Goal: Task Accomplishment & Management: Manage account settings

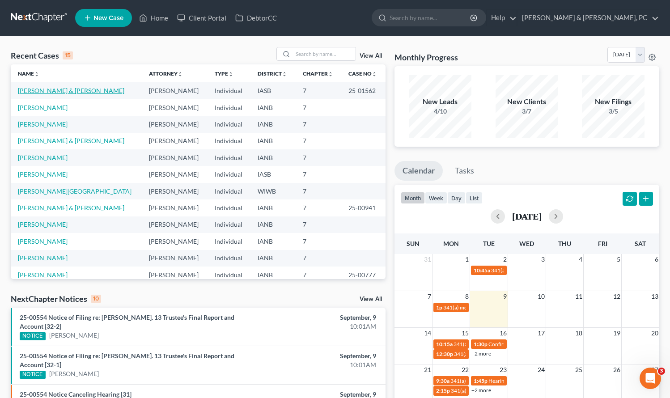
click at [65, 89] on link "[PERSON_NAME] & [PERSON_NAME]" at bounding box center [71, 91] width 106 height 8
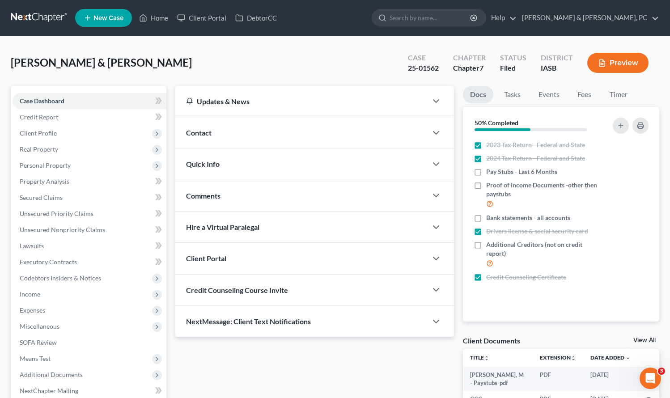
click at [219, 193] on span "Comments" at bounding box center [203, 195] width 34 height 8
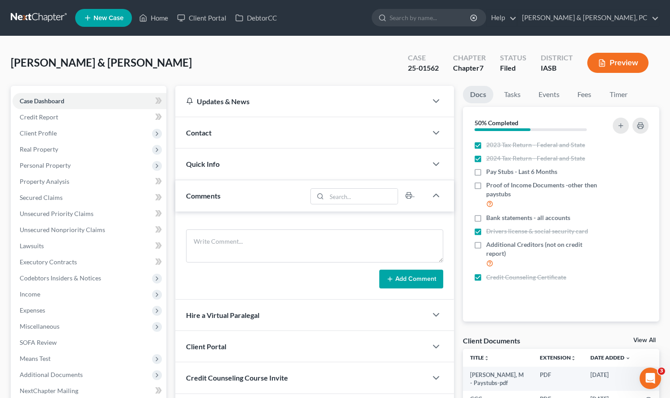
click at [191, 158] on div "Quick Info" at bounding box center [301, 163] width 252 height 31
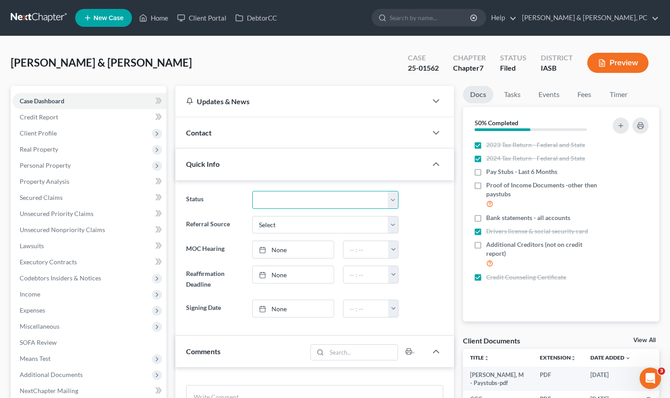
click at [300, 199] on select "Discharged Dismissed Filed Filed / Pre 341 Final Course Needed Inactive In Prog…" at bounding box center [325, 200] width 146 height 18
select select "3"
click at [252, 191] on select "Discharged Dismissed Filed Filed / Pre 341 Final Course Needed Inactive In Prog…" at bounding box center [325, 200] width 146 height 18
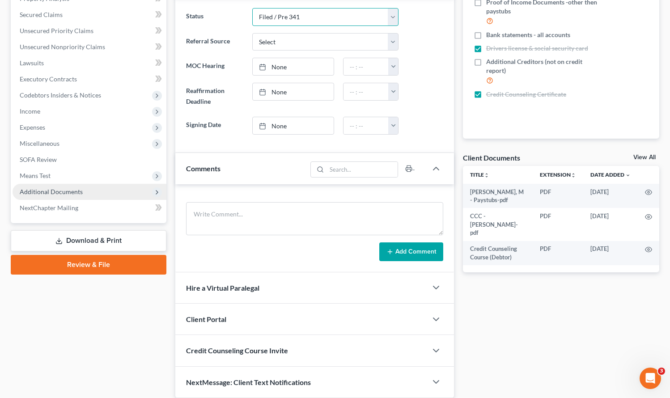
scroll to position [217, 0]
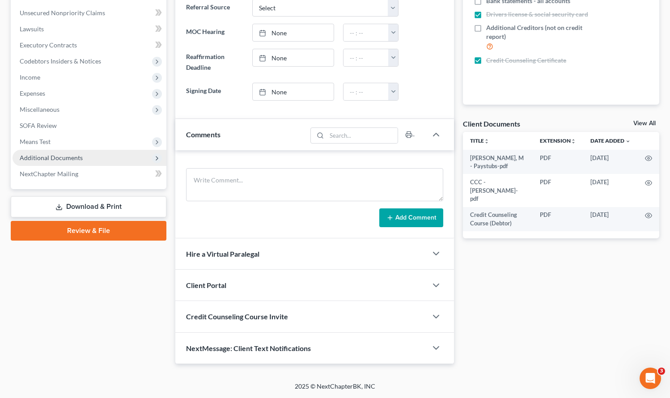
click at [62, 156] on span "Additional Documents" at bounding box center [51, 158] width 63 height 8
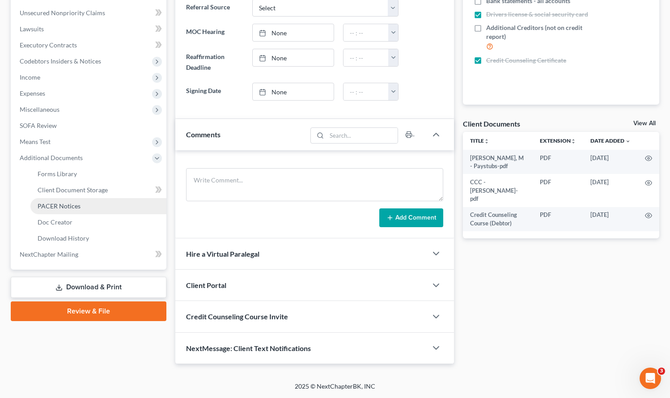
click at [77, 205] on span "PACER Notices" at bounding box center [59, 206] width 43 height 8
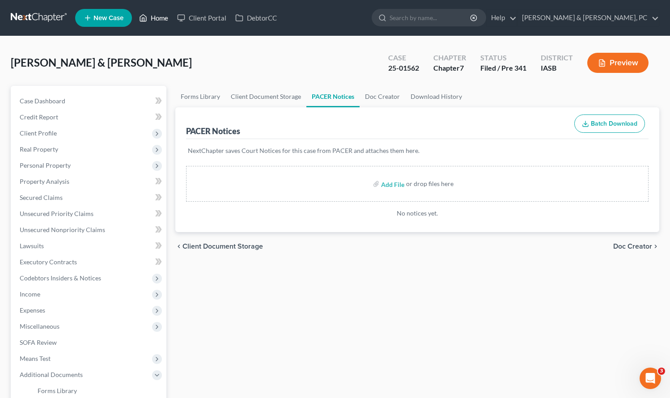
click at [158, 18] on link "Home" at bounding box center [154, 18] width 38 height 16
